Goal: Information Seeking & Learning: Learn about a topic

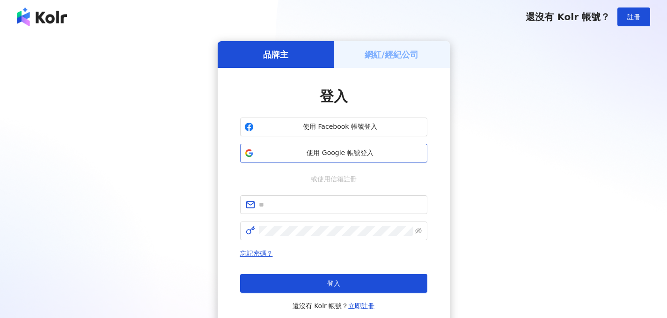
click at [321, 156] on span "使用 Google 帳號登入" at bounding box center [340, 152] width 166 height 9
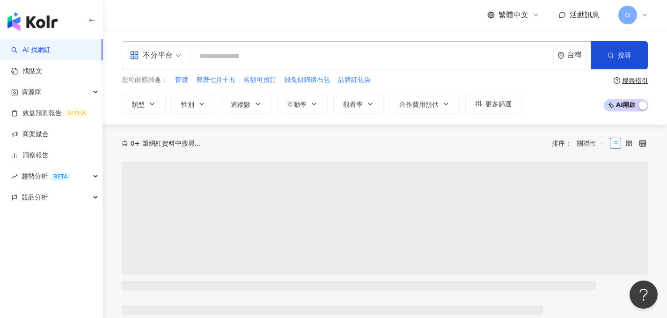
click at [220, 56] on input "search" at bounding box center [371, 56] width 355 height 18
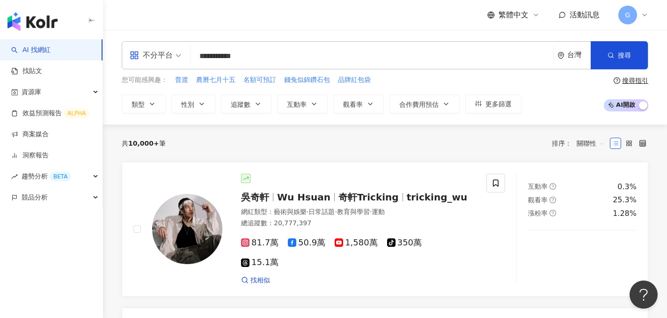
type input "**********"
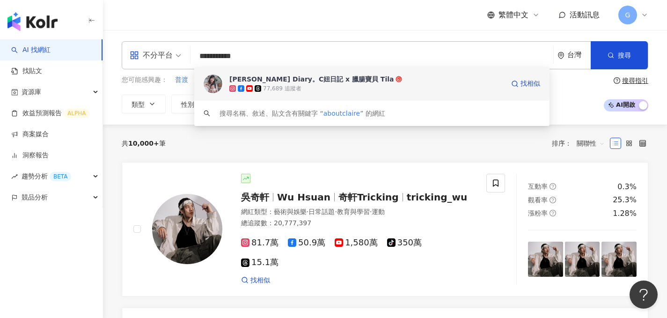
click at [265, 77] on div "[PERSON_NAME] Diary。C妞日記 x 臘腸寶貝 Tila" at bounding box center [311, 78] width 164 height 9
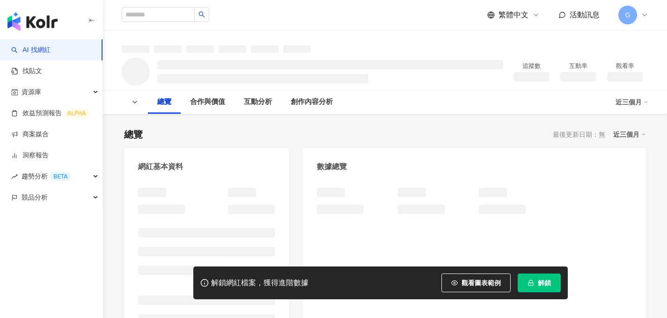
scroll to position [62, 0]
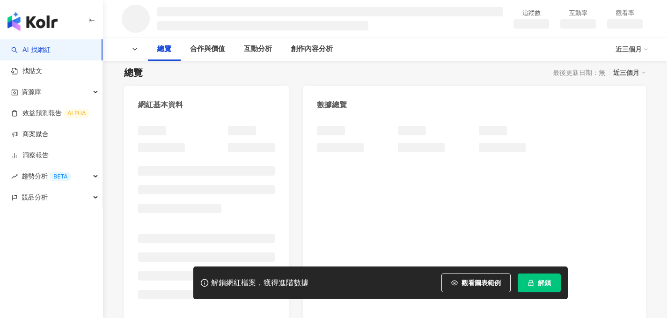
click at [529, 283] on icon "lock" at bounding box center [531, 282] width 7 height 7
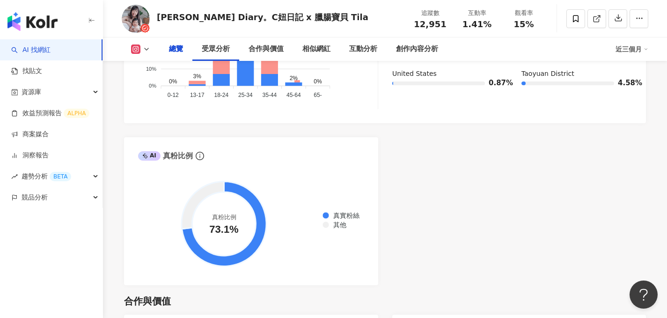
scroll to position [713, 0]
